Goal: Task Accomplishment & Management: Complete application form

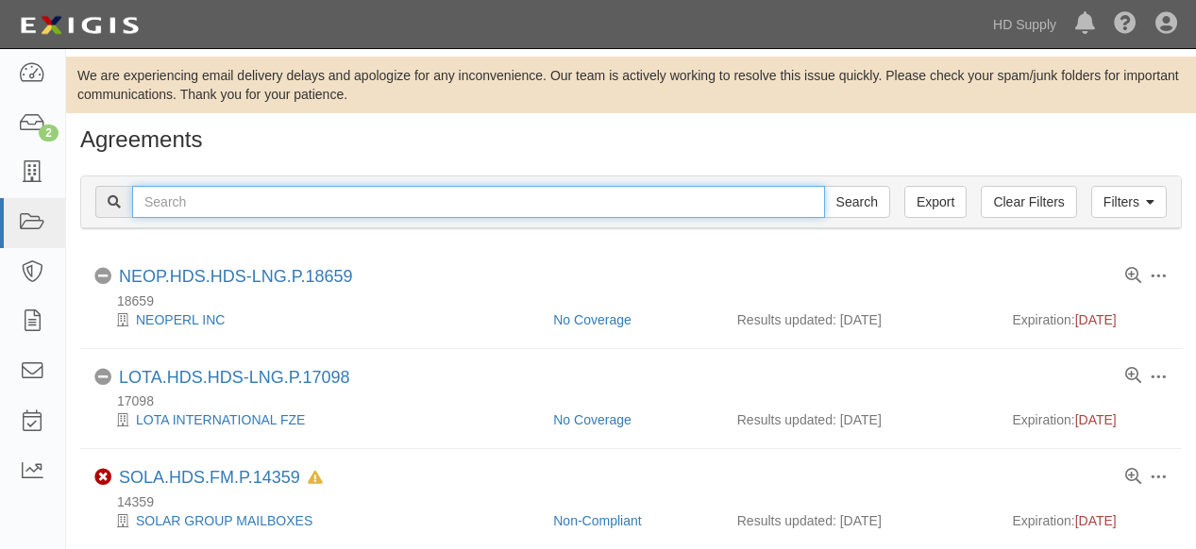
click at [210, 201] on input "text" at bounding box center [478, 202] width 693 height 32
type input "USIG"
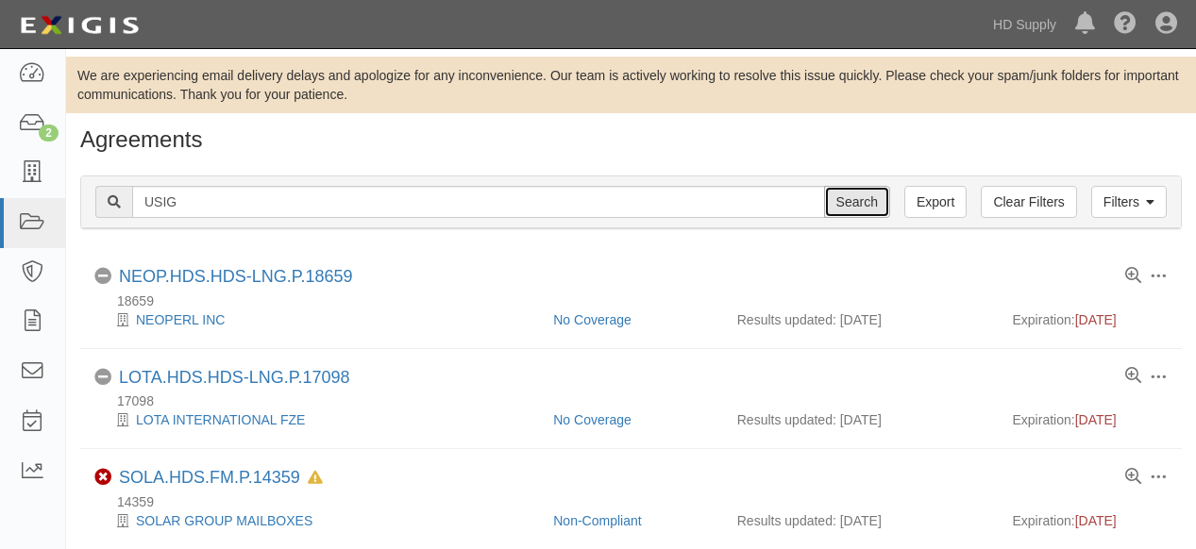
click at [860, 207] on input "Search" at bounding box center [857, 202] width 66 height 32
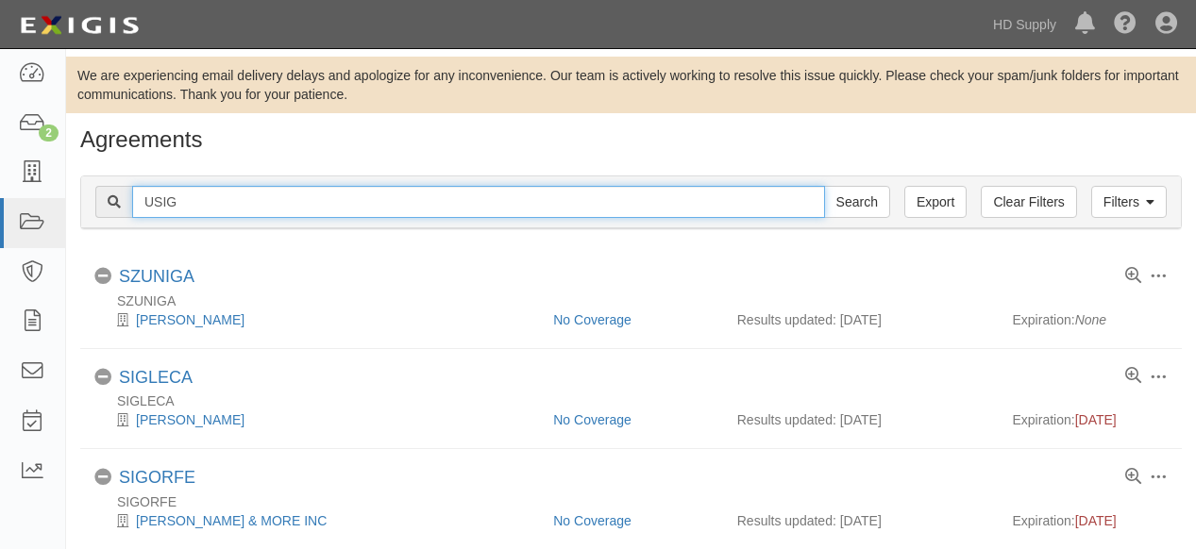
drag, startPoint x: 220, startPoint y: 195, endPoint x: 95, endPoint y: 210, distance: 125.5
click at [100, 209] on div "USIG Search" at bounding box center [492, 202] width 795 height 32
type input "U.S. Installation"
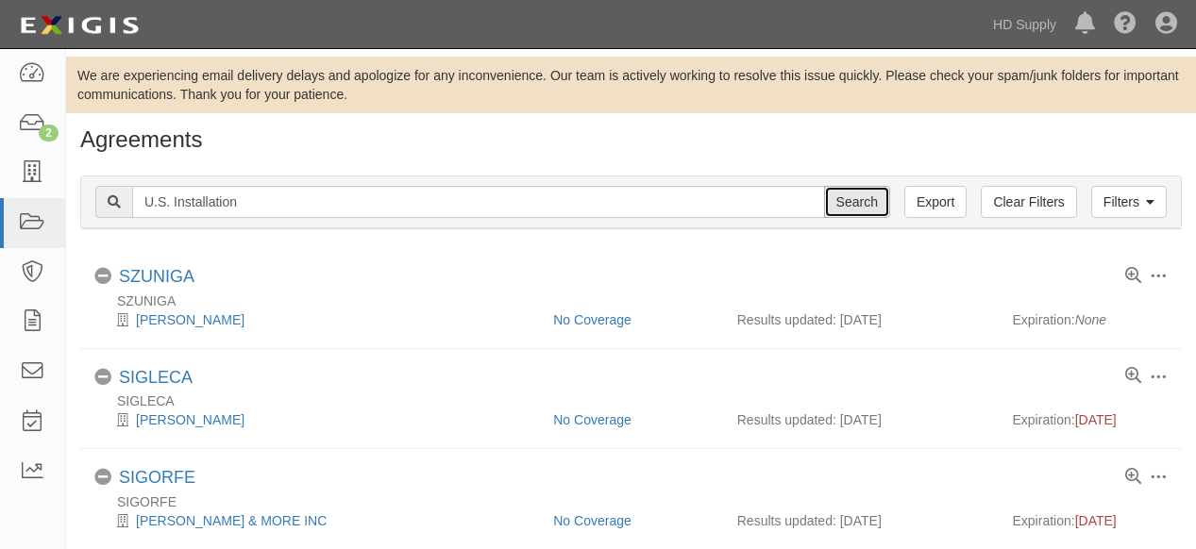
click at [855, 207] on input "Search" at bounding box center [857, 202] width 66 height 32
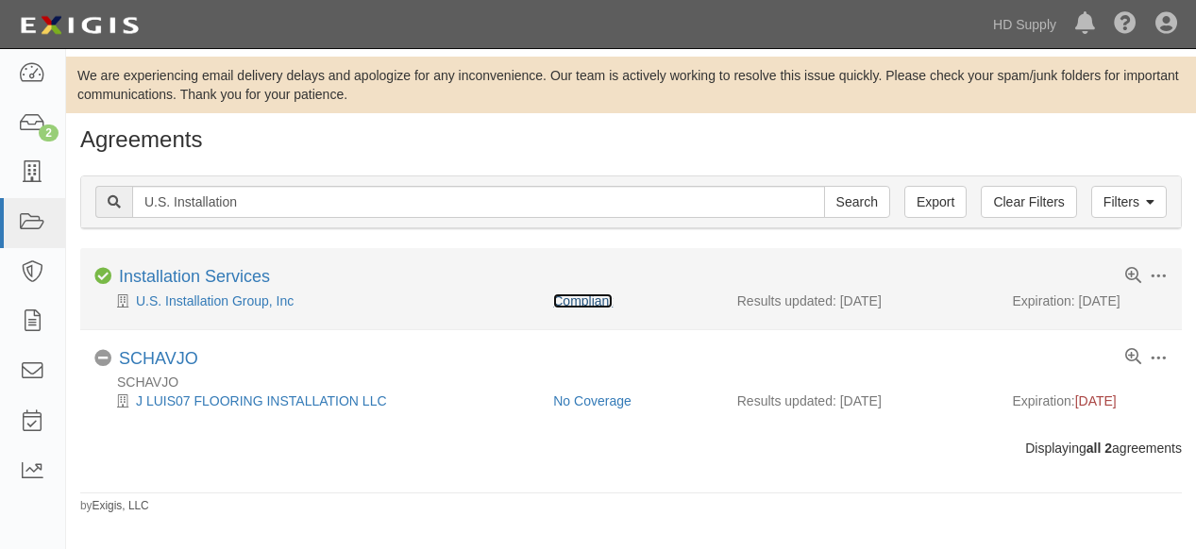
click at [580, 300] on link "Compliant" at bounding box center [582, 300] width 59 height 15
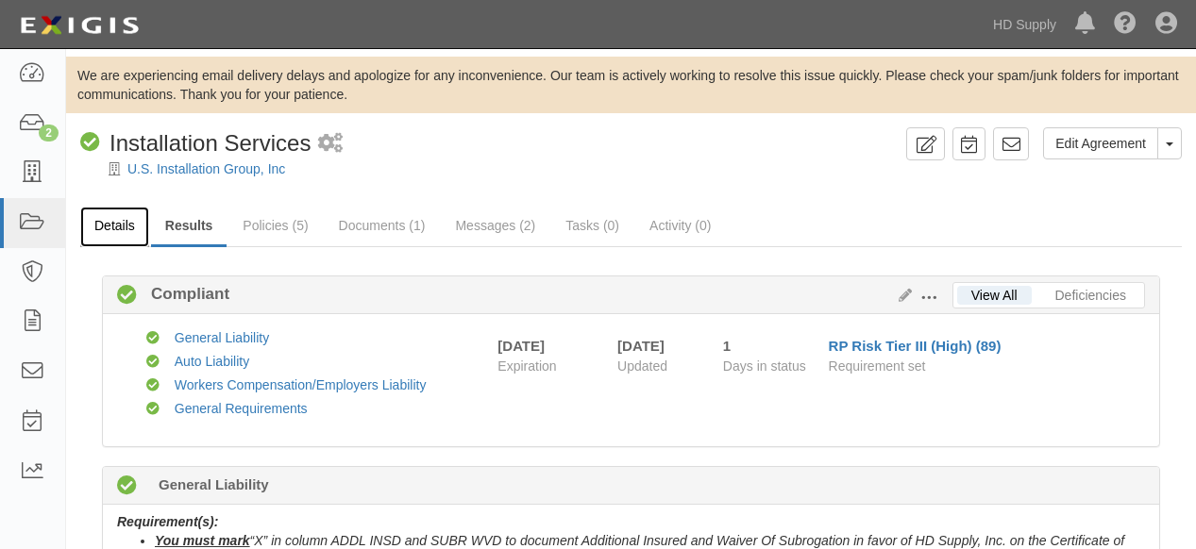
click at [111, 223] on link "Details" at bounding box center [114, 227] width 69 height 41
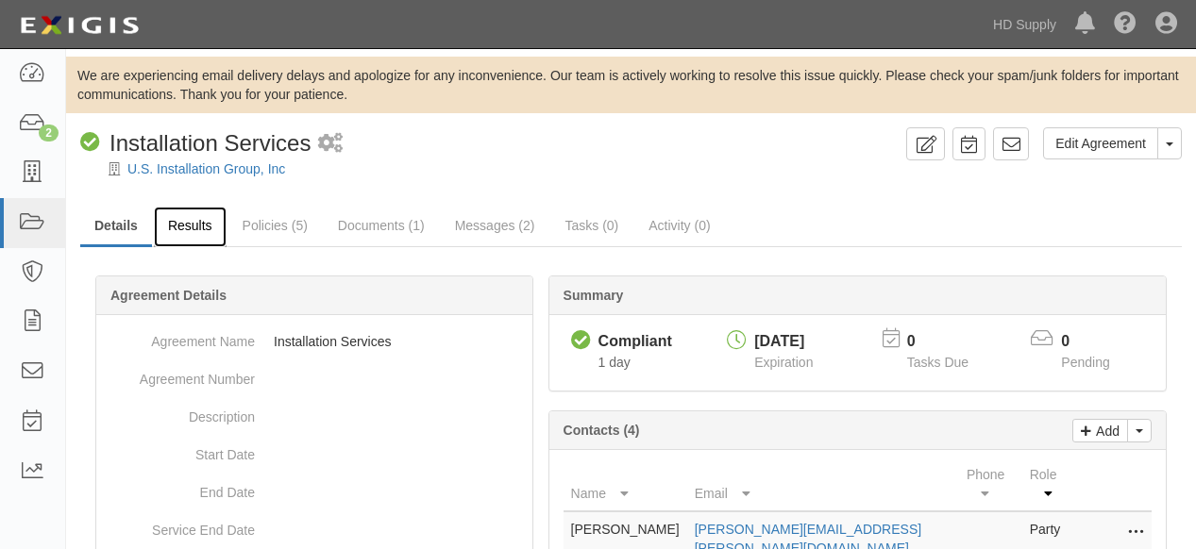
click at [185, 226] on link "Results" at bounding box center [190, 227] width 73 height 41
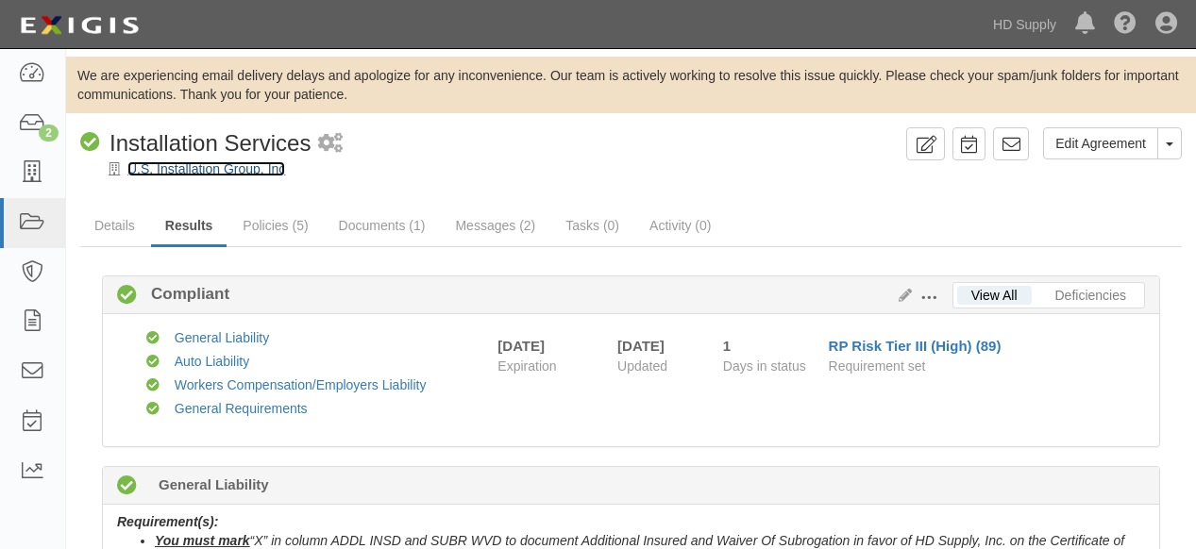
click at [185, 170] on link "U.S. Installation Group, Inc" at bounding box center [206, 168] width 158 height 15
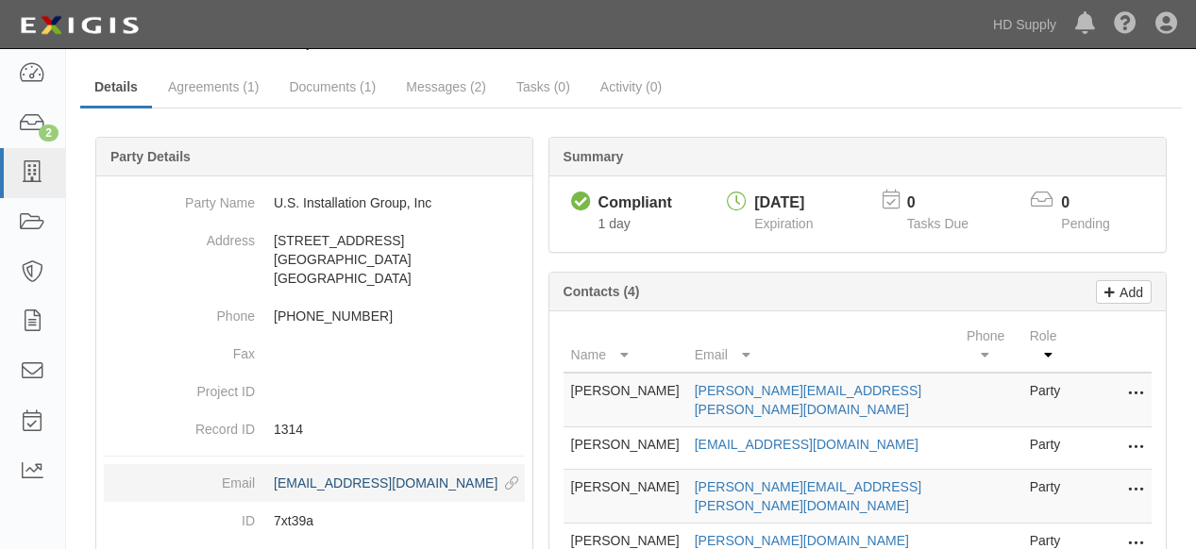
scroll to position [299, 0]
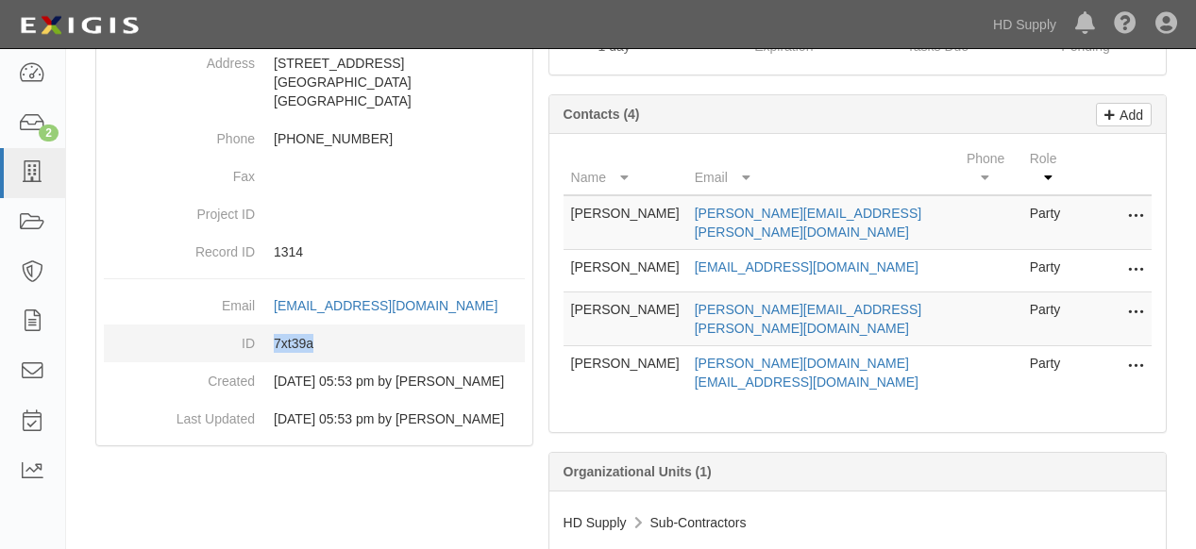
drag, startPoint x: 321, startPoint y: 340, endPoint x: 275, endPoint y: 343, distance: 46.4
click at [273, 343] on dd "7xt39a" at bounding box center [314, 344] width 421 height 38
copy dd "7xt39a"
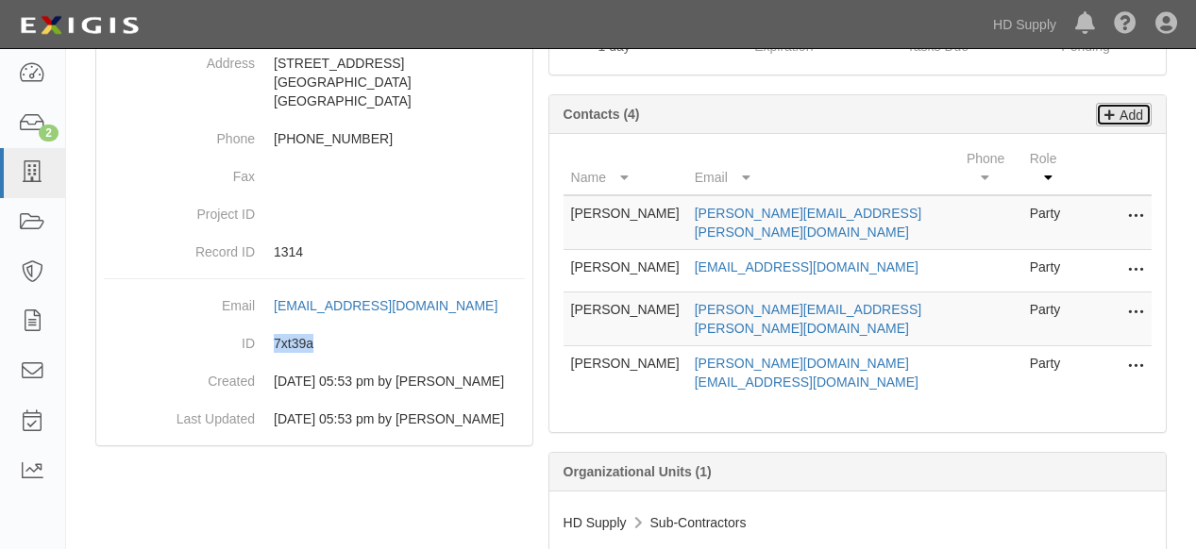
click at [1114, 111] on p "Add" at bounding box center [1128, 115] width 28 height 22
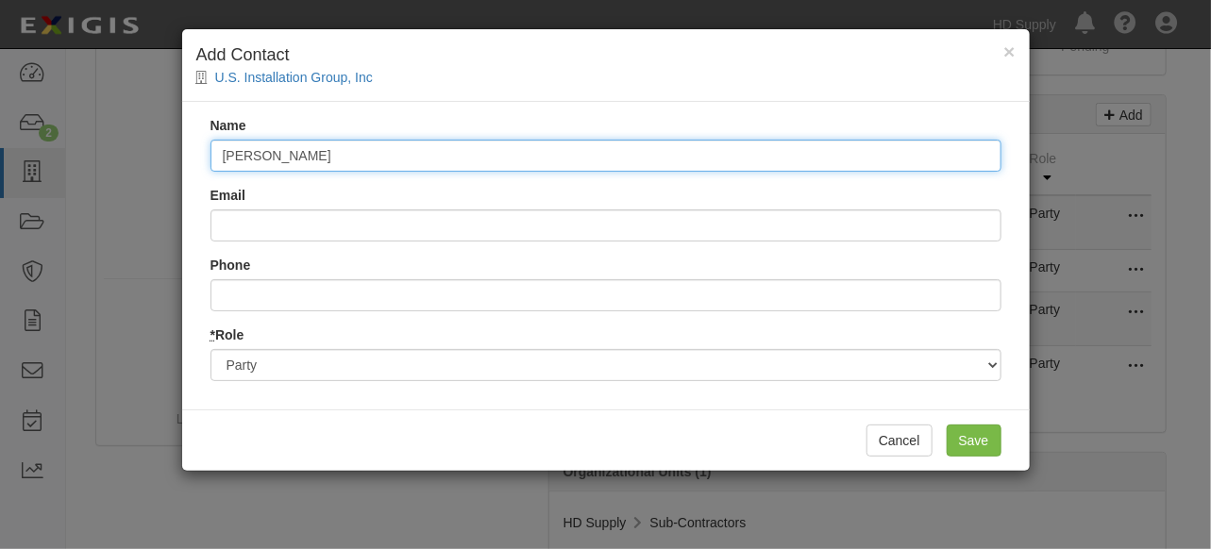
click at [288, 154] on input "[PERSON_NAME]" at bounding box center [605, 156] width 791 height 32
type input "[PERSON_NAME]"
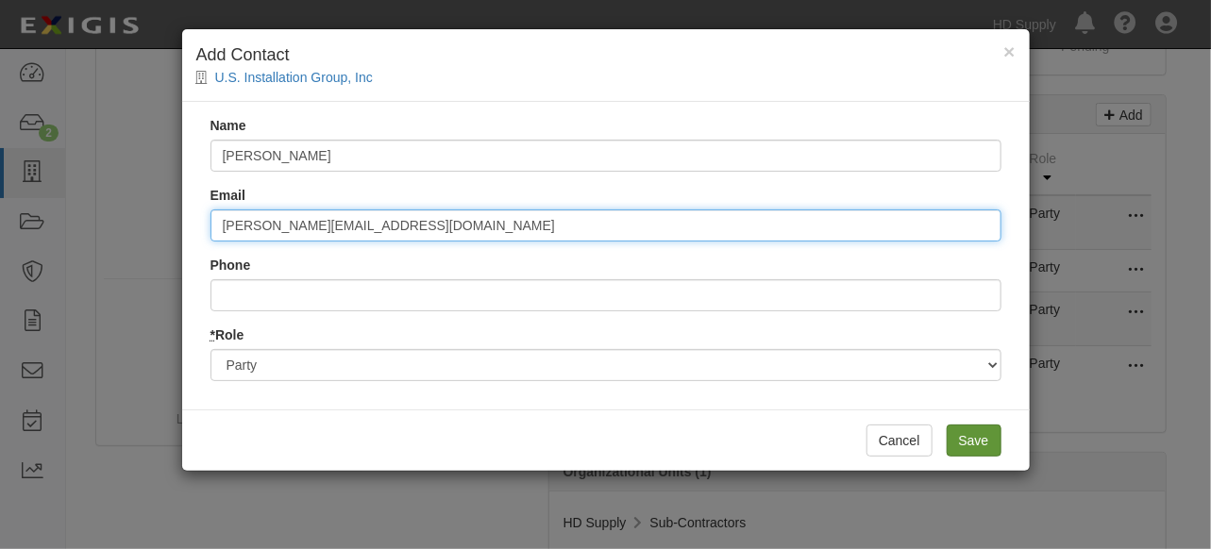
type input "Vince.albachiaro@hdsupply.com"
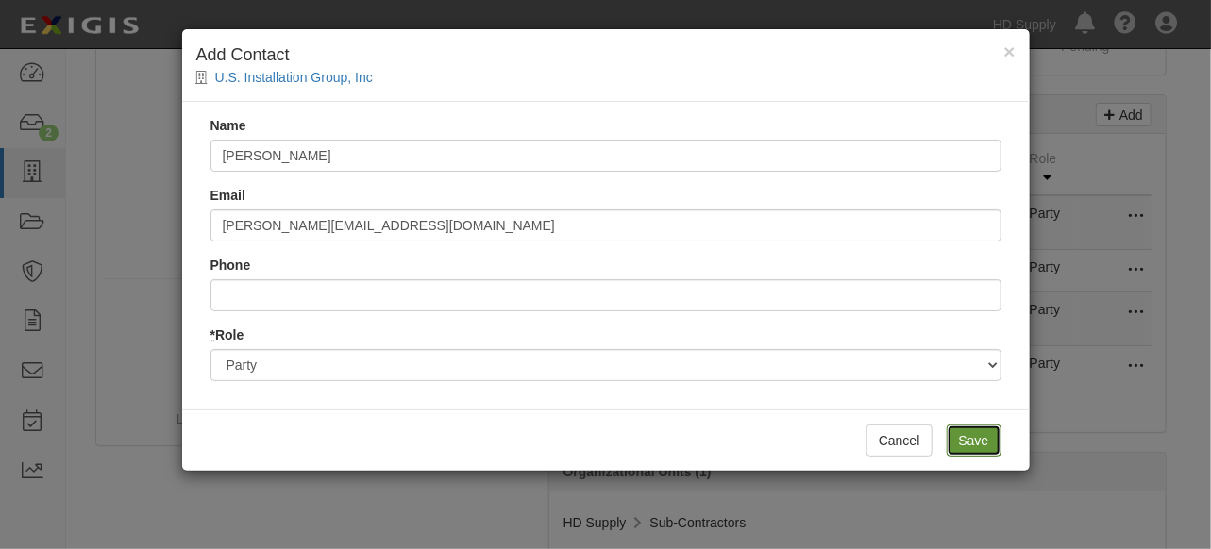
drag, startPoint x: 961, startPoint y: 434, endPoint x: 983, endPoint y: 455, distance: 30.7
click at [971, 445] on input "Save" at bounding box center [973, 441] width 55 height 32
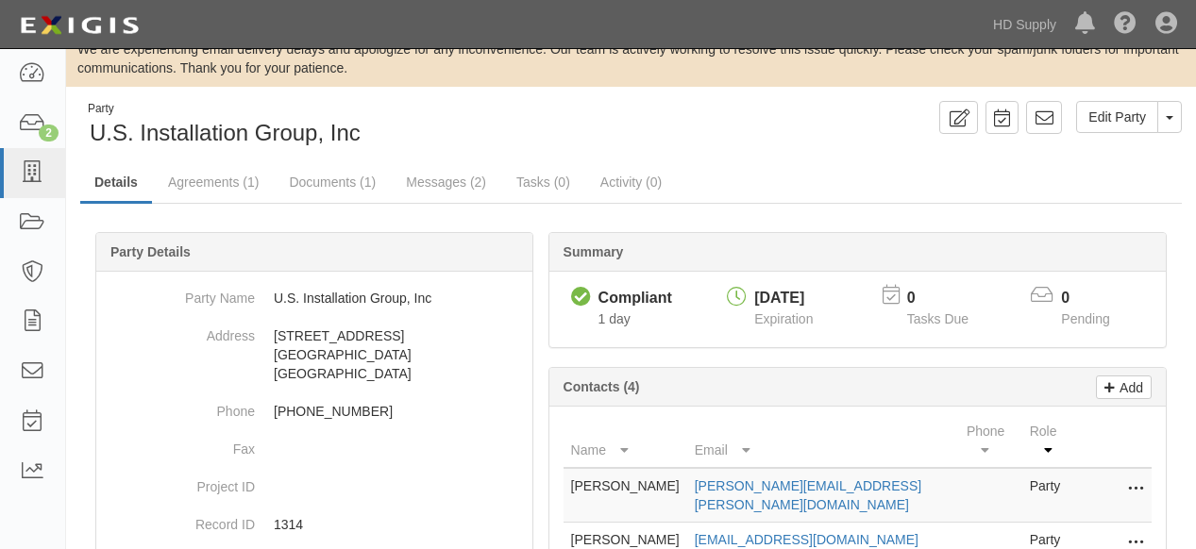
scroll to position [0, 0]
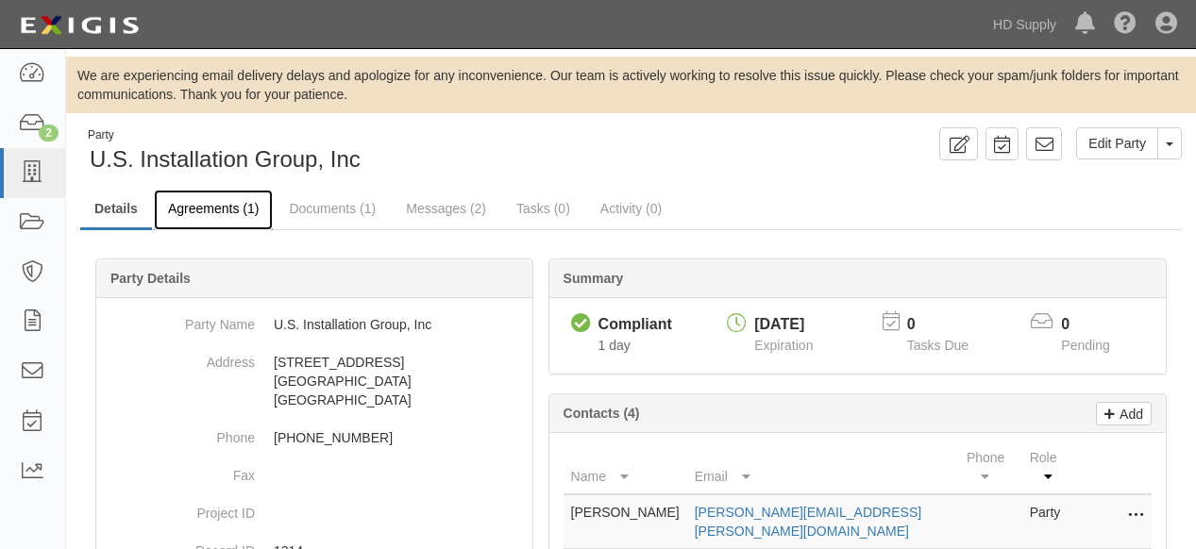
click at [212, 205] on link "Agreements (1)" at bounding box center [213, 210] width 119 height 41
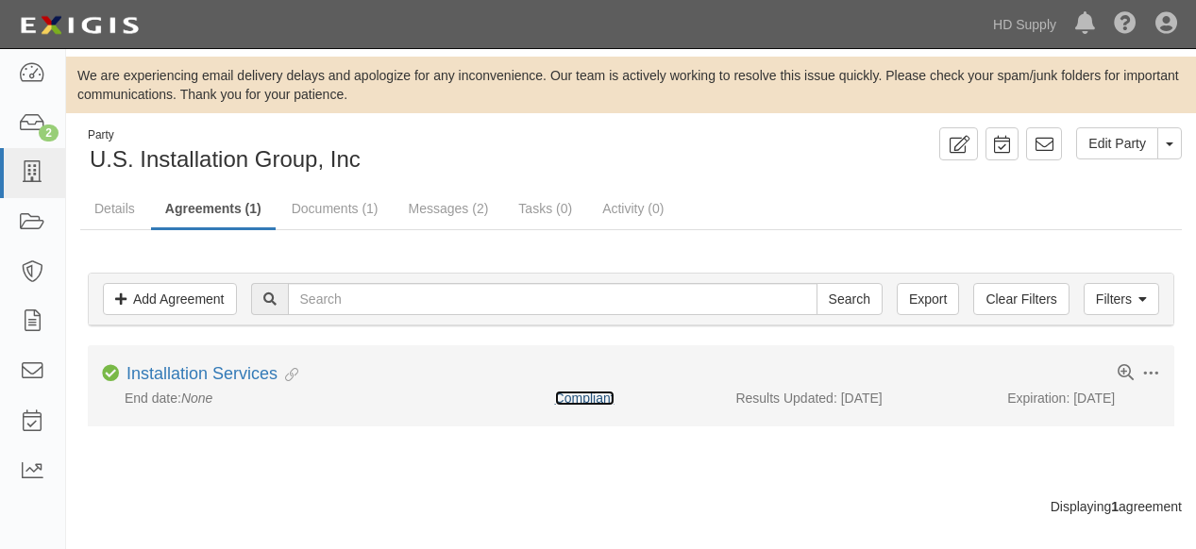
click at [586, 396] on link "Compliant" at bounding box center [584, 398] width 59 height 15
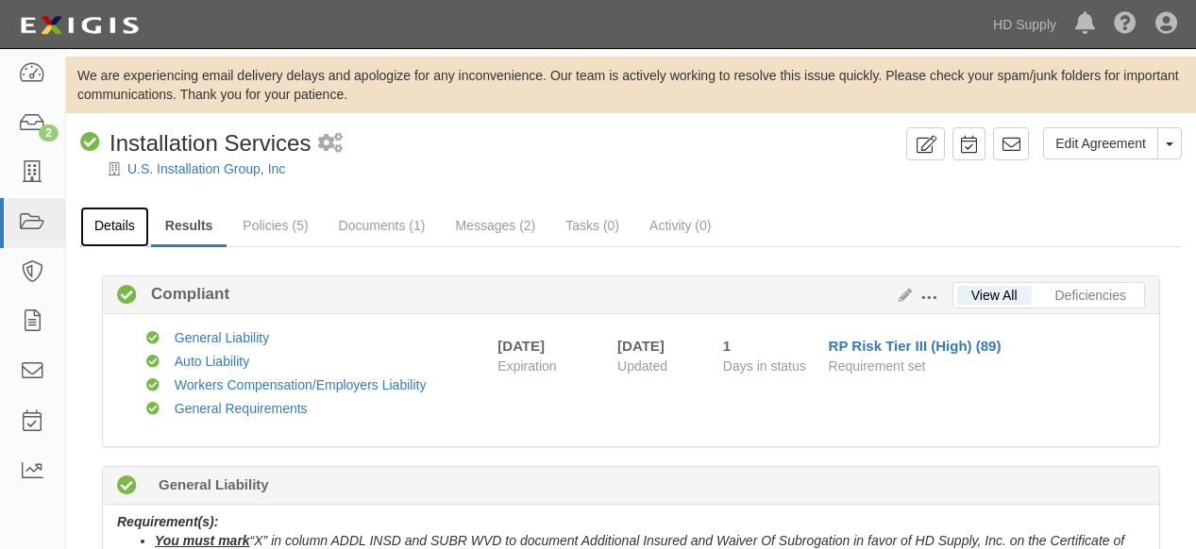
click at [108, 222] on link "Details" at bounding box center [114, 227] width 69 height 41
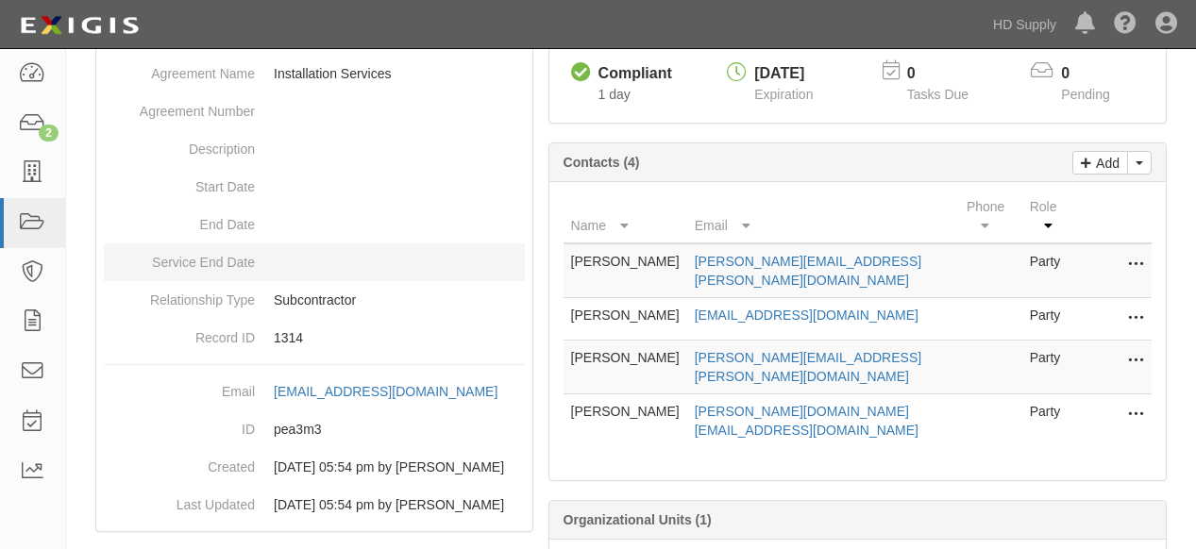
scroll to position [314, 0]
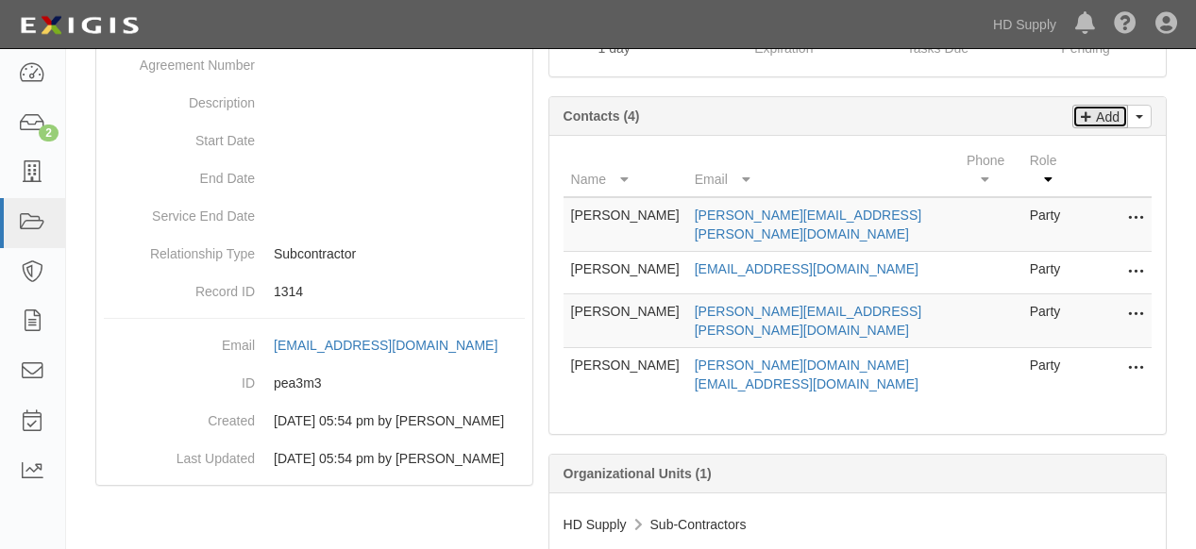
click at [1093, 117] on p "Add" at bounding box center [1105, 117] width 28 height 22
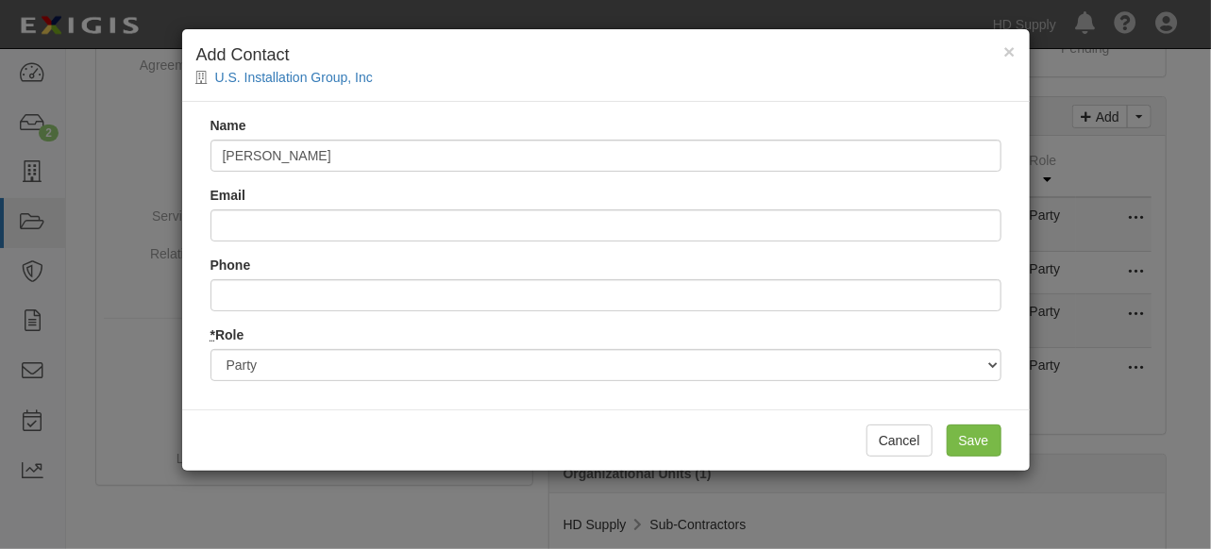
type input "[PERSON_NAME]"
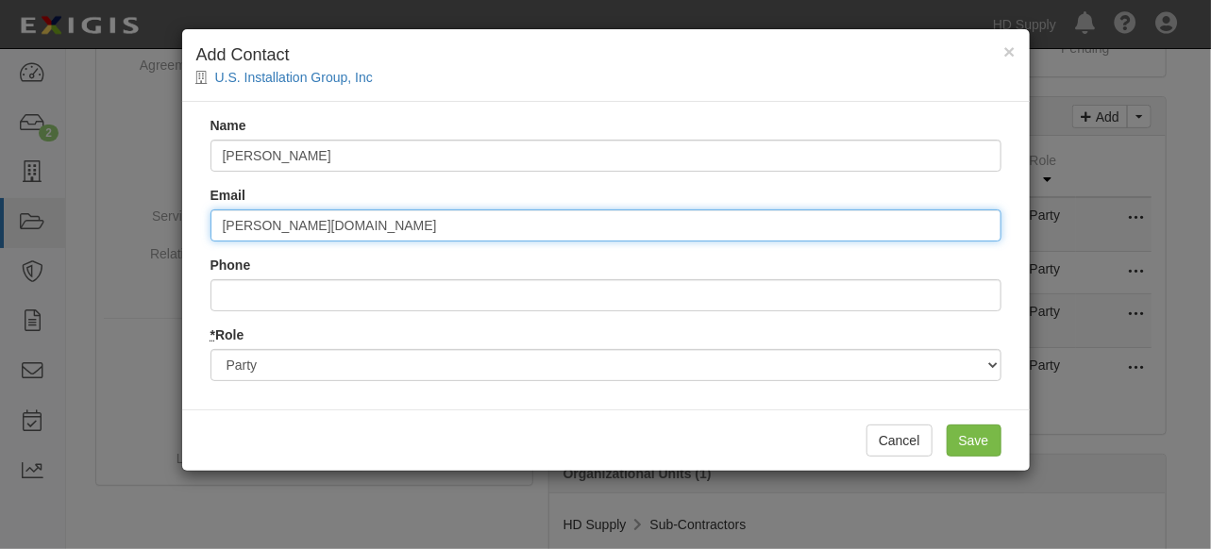
type input "[PERSON_NAME][EMAIL_ADDRESS][DOMAIN_NAME]"
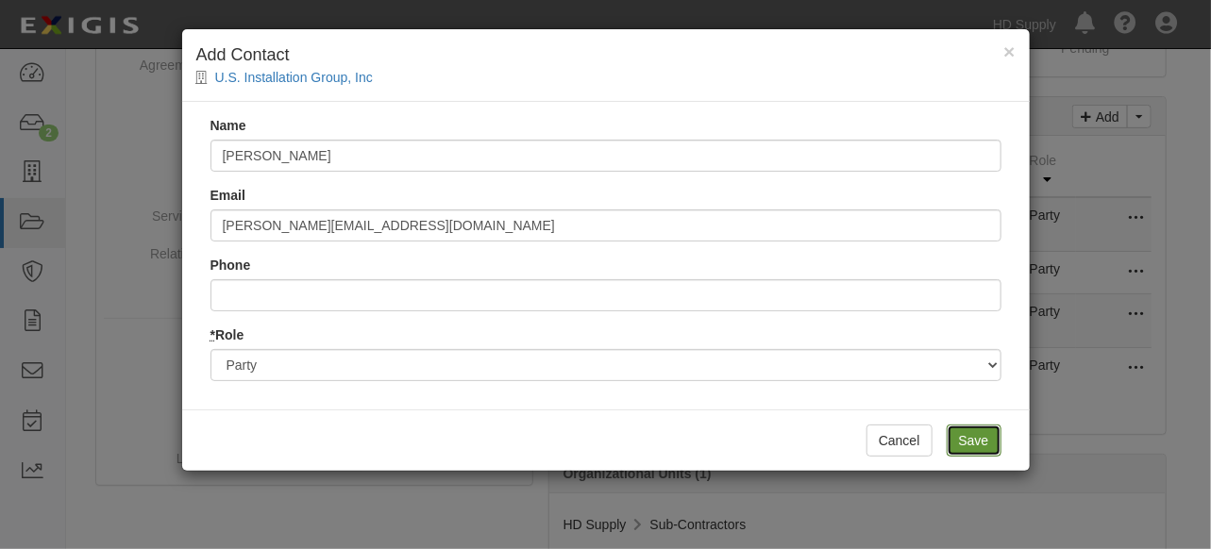
click at [985, 440] on input "Save" at bounding box center [973, 441] width 55 height 32
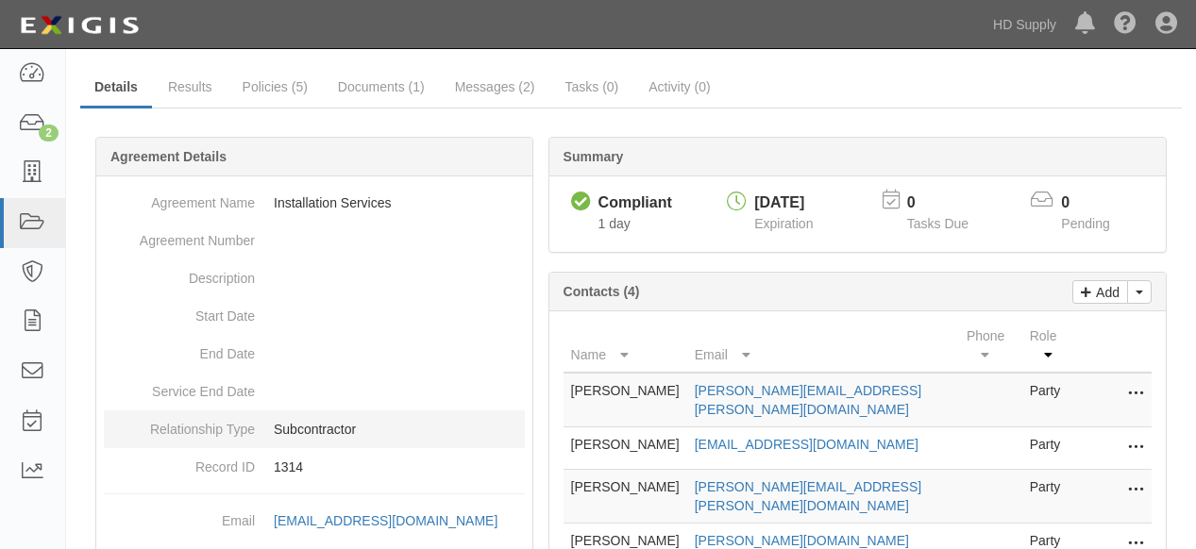
scroll to position [0, 0]
